Goal: Task Accomplishment & Management: Complete application form

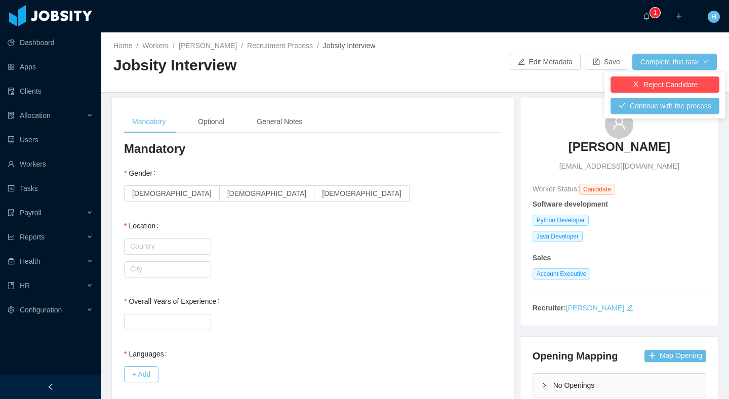
click at [645, 79] on button "Reject Candidate" at bounding box center [664, 84] width 109 height 16
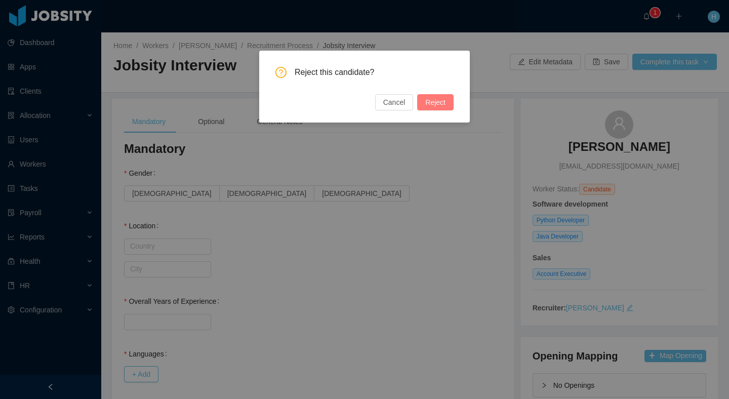
click at [426, 96] on button "Reject" at bounding box center [435, 102] width 36 height 16
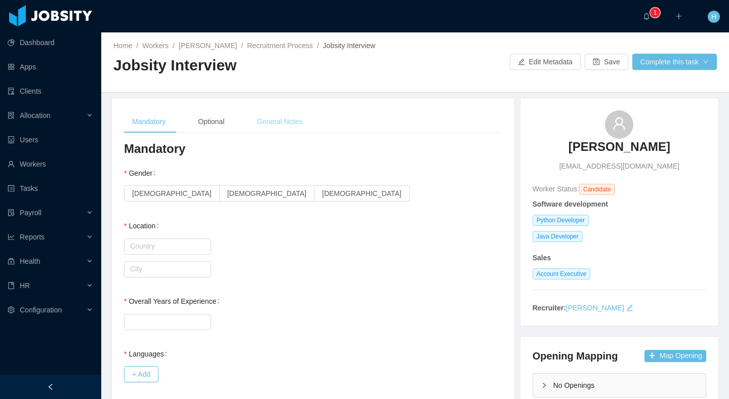
click at [294, 122] on div "General Notes" at bounding box center [280, 121] width 62 height 23
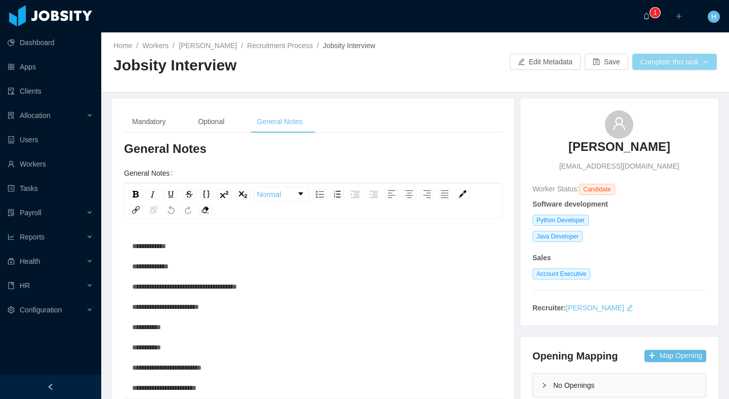
click at [691, 61] on button "Complete this task" at bounding box center [674, 62] width 85 height 16
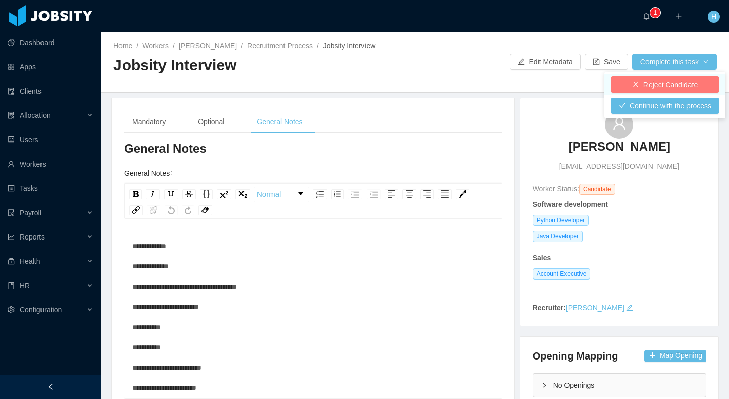
click at [647, 90] on button "Reject Candidate" at bounding box center [664, 84] width 109 height 16
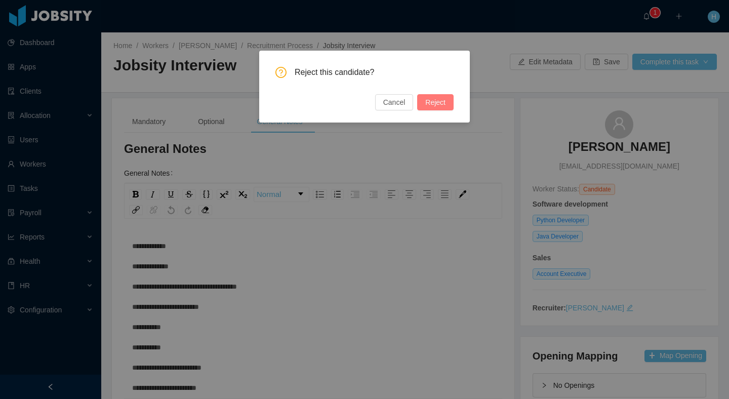
click at [443, 95] on button "Reject" at bounding box center [435, 102] width 36 height 16
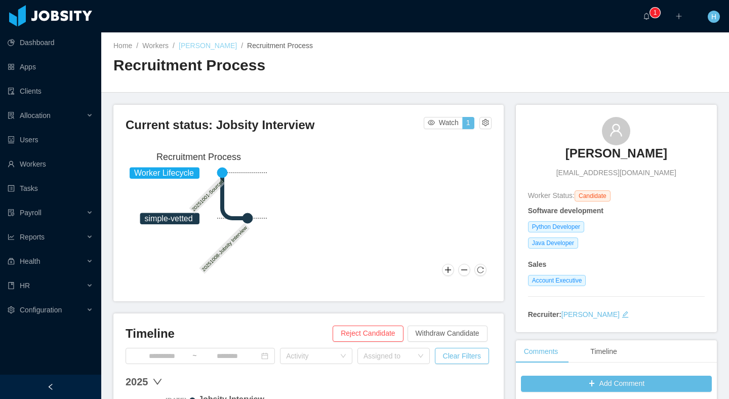
click at [187, 46] on link "[PERSON_NAME]" at bounding box center [208, 46] width 58 height 8
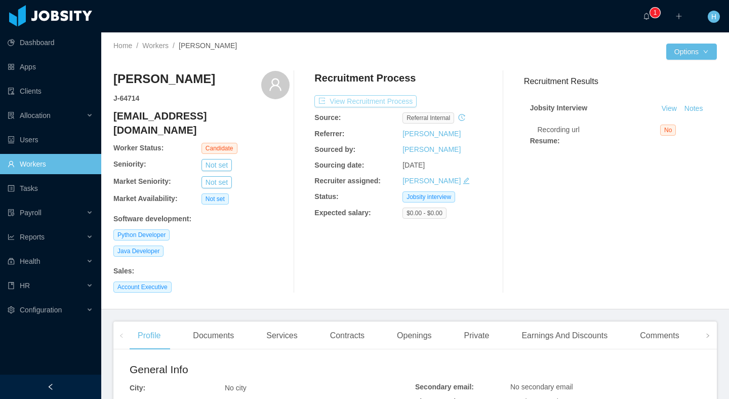
click at [346, 103] on button "View Recruitment Process" at bounding box center [365, 101] width 102 height 12
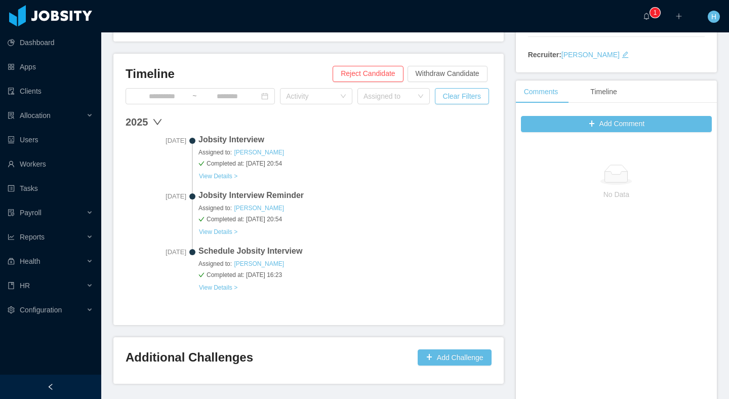
scroll to position [243, 0]
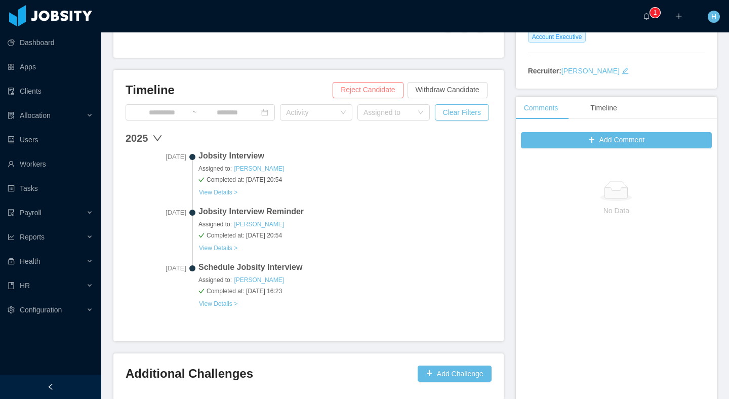
click at [346, 88] on button "Reject Candidate" at bounding box center [368, 90] width 70 height 16
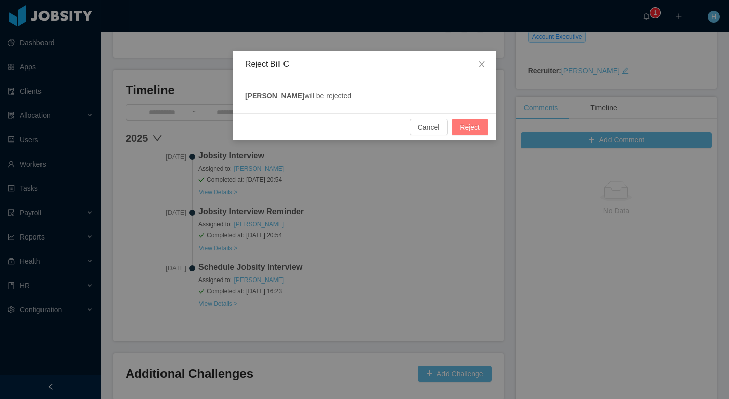
click at [462, 126] on button "Reject" at bounding box center [469, 127] width 36 height 16
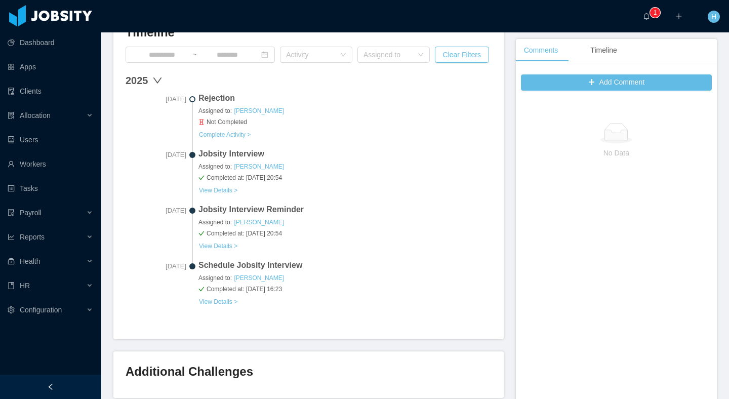
scroll to position [0, 0]
